Goal: Task Accomplishment & Management: Manage account settings

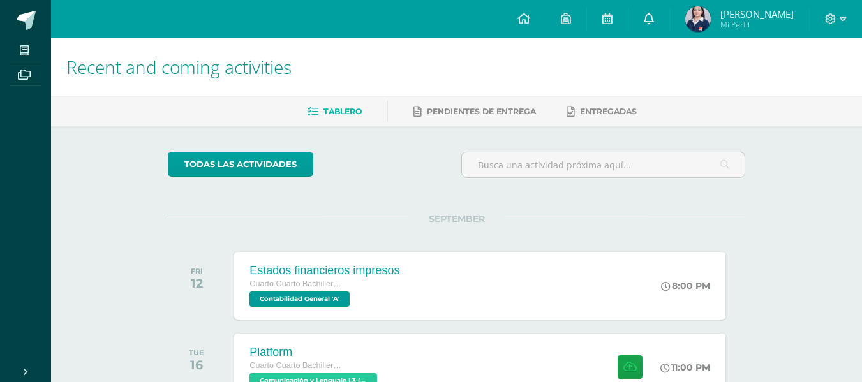
click at [654, 25] on span at bounding box center [649, 19] width 10 height 14
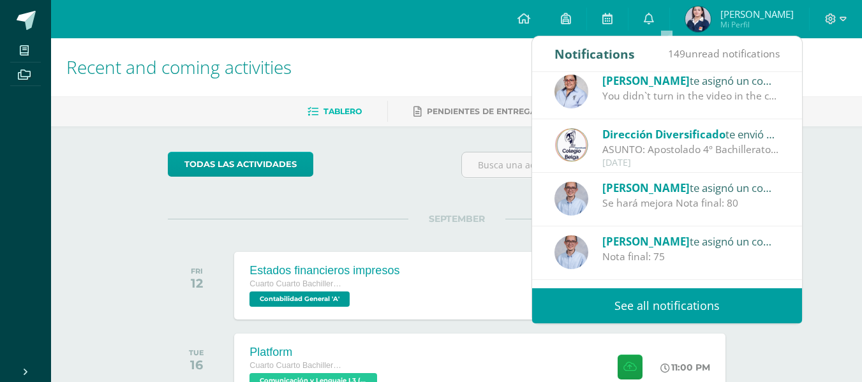
scroll to position [212, 0]
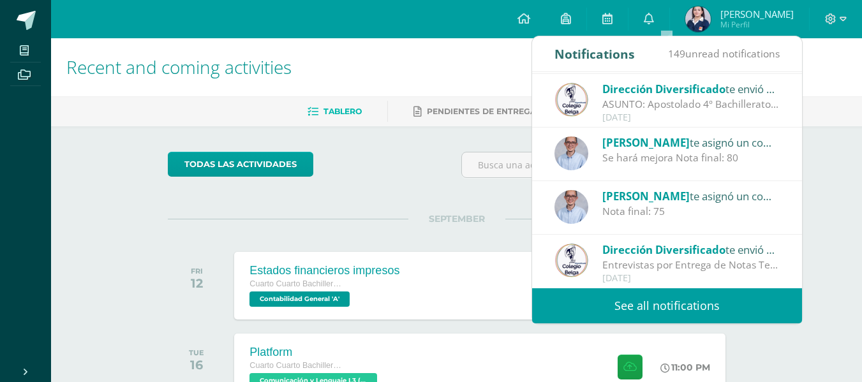
click at [605, 57] on div "Notifications" at bounding box center [594, 53] width 80 height 35
click at [695, 50] on span "149 unread notifications" at bounding box center [724, 54] width 112 height 14
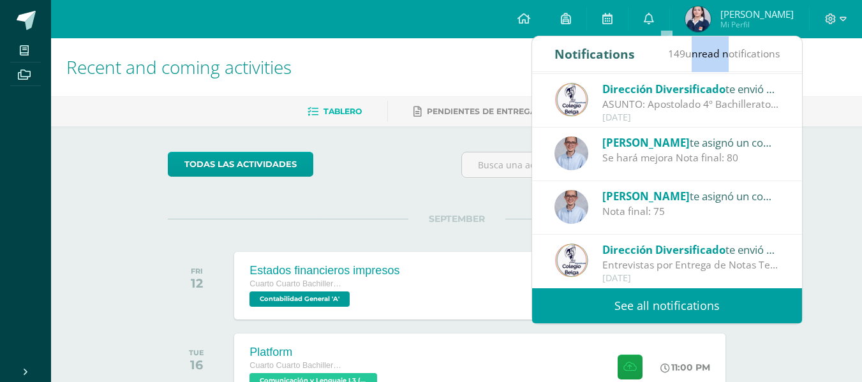
click at [736, 310] on link "See all notifications" at bounding box center [667, 305] width 270 height 35
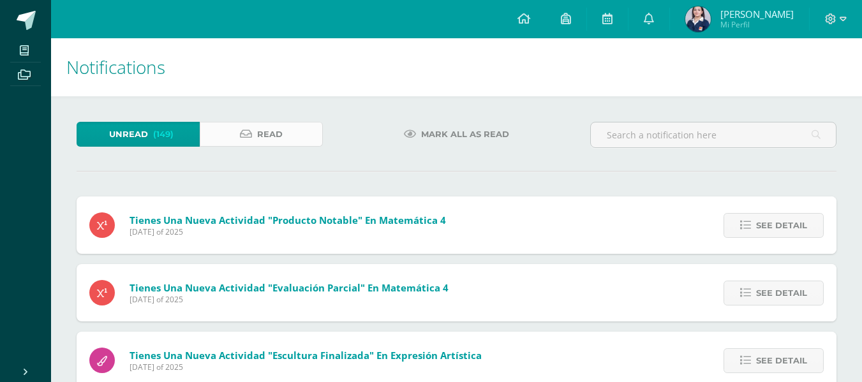
click at [296, 137] on link "Read" at bounding box center [261, 134] width 123 height 25
